Goal: Task Accomplishment & Management: Complete application form

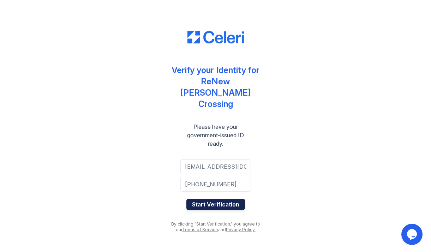
click at [235, 199] on button "Start Verification" at bounding box center [215, 204] width 59 height 11
click at [232, 199] on button "Start Verification" at bounding box center [215, 204] width 59 height 11
